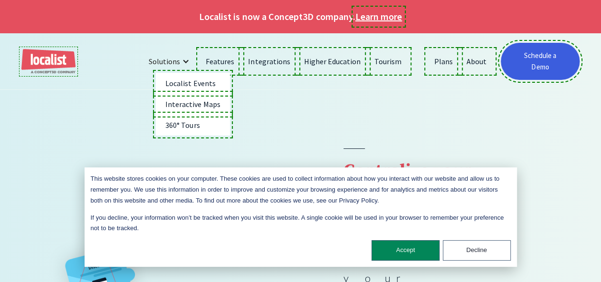
scroll to position [1474, 0]
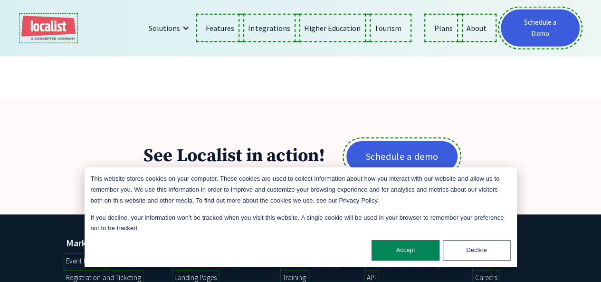
click at [484, 256] on div "Blog" at bounding box center [482, 261] width 14 height 11
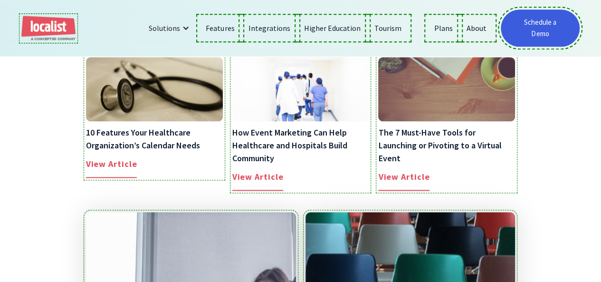
scroll to position [618, 0]
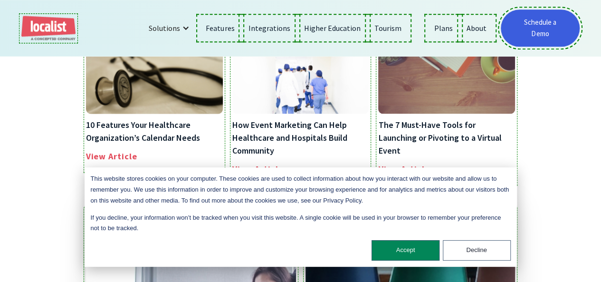
click at [194, 118] on h5 "10 Features Your Healthcare Organization’s Calendar Needs" at bounding box center [154, 131] width 137 height 26
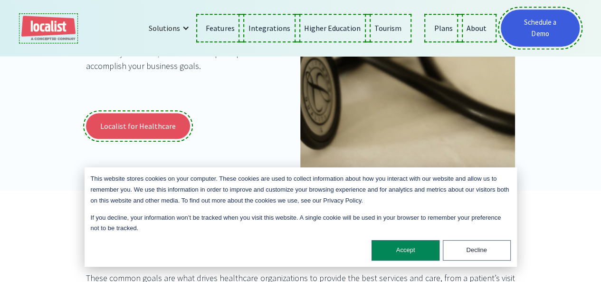
scroll to position [285, 0]
